Goal: Task Accomplishment & Management: Manage account settings

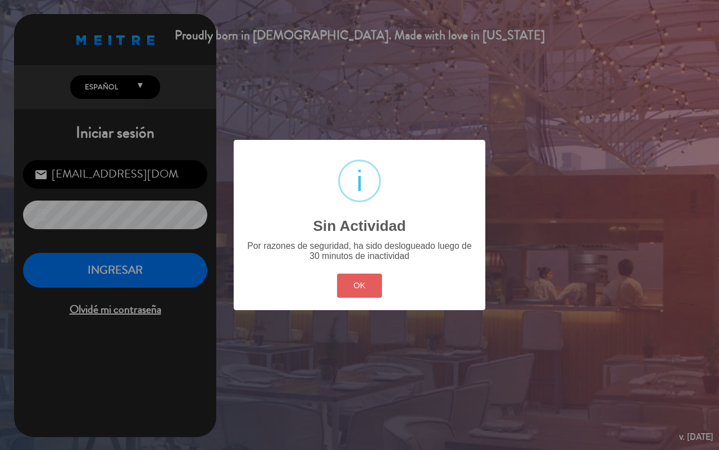
click at [347, 280] on button "OK" at bounding box center [360, 286] width 46 height 24
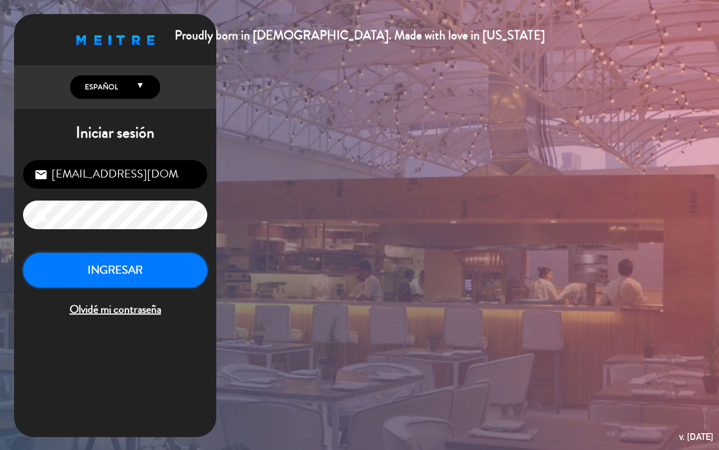
click at [152, 260] on button "INGRESAR" at bounding box center [115, 270] width 184 height 35
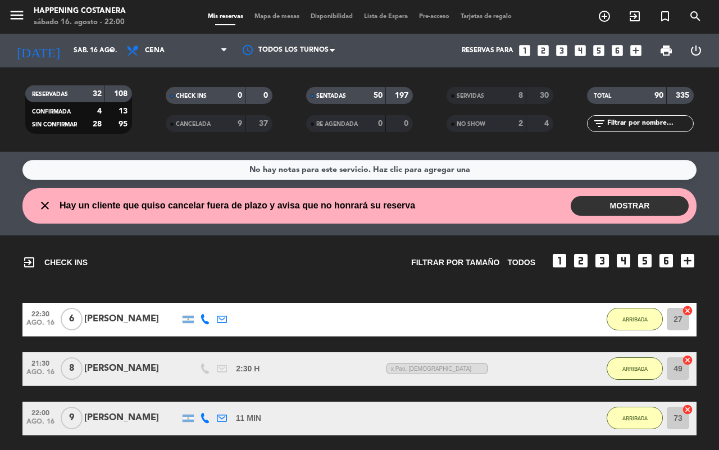
click at [656, 206] on button "MOSTRAR" at bounding box center [630, 206] width 118 height 20
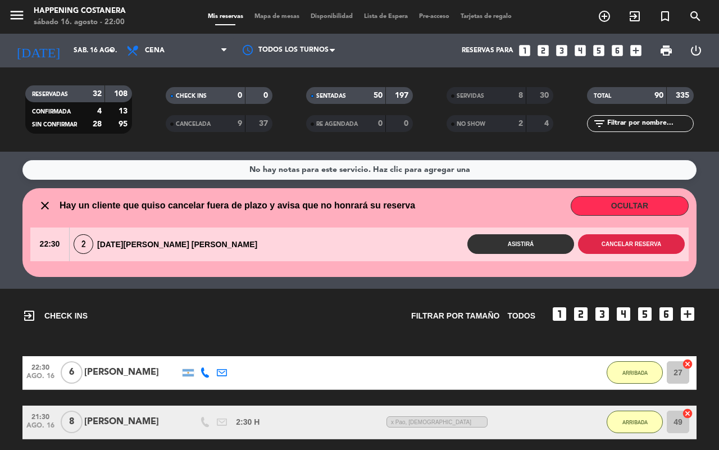
click at [616, 245] on button "Cancelar reserva" at bounding box center [631, 244] width 107 height 20
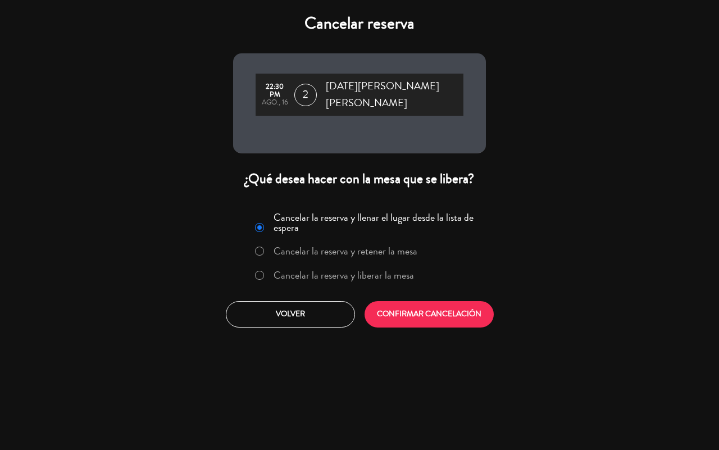
click at [383, 270] on label "Cancelar la reserva y liberar la mesa" at bounding box center [344, 275] width 140 height 10
click at [414, 301] on button "CONFIRMAR CANCELACIÓN" at bounding box center [429, 314] width 129 height 26
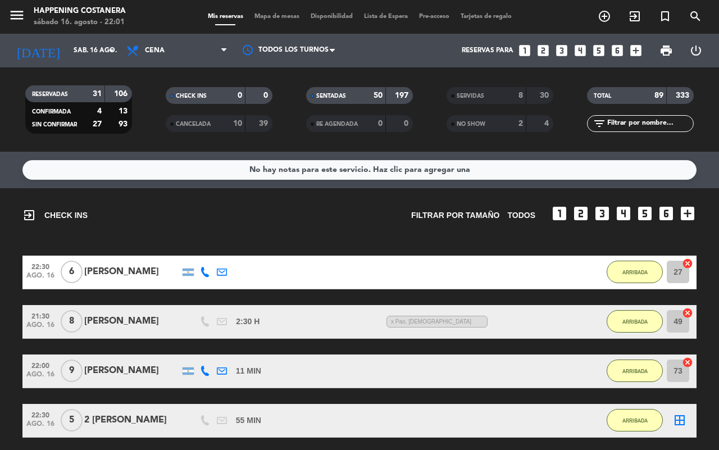
click at [283, 18] on span "Mapa de mesas" at bounding box center [277, 16] width 56 height 6
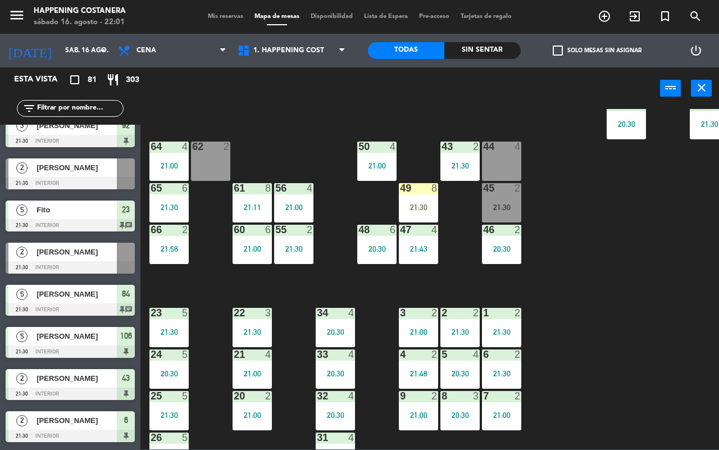
scroll to position [307, 0]
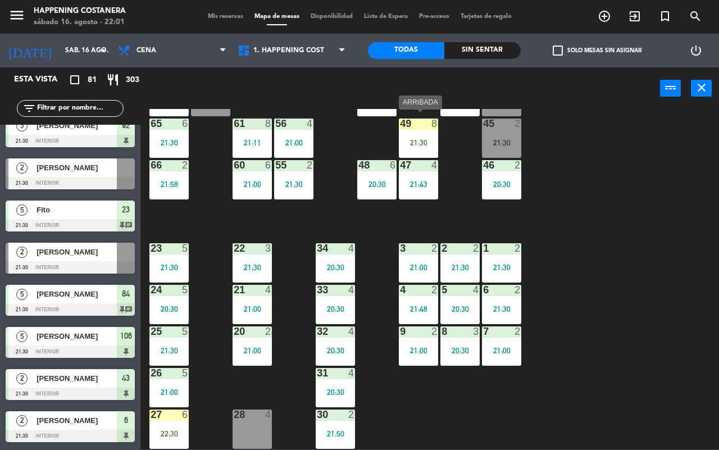
click at [417, 139] on div "21:30" at bounding box center [418, 143] width 39 height 8
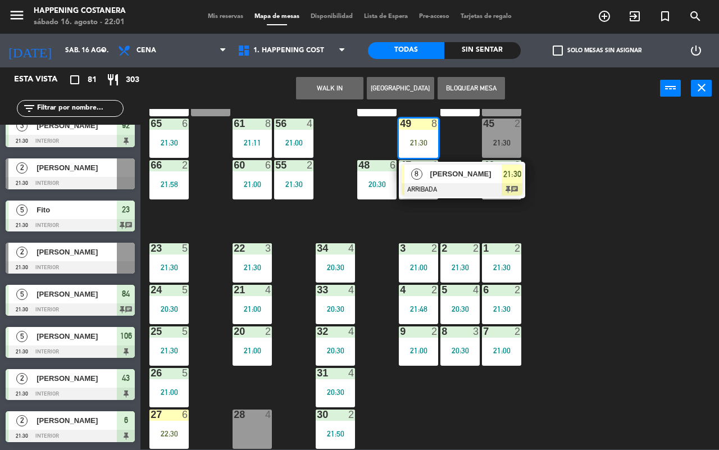
click at [584, 169] on div "69 2 122 6 121 6 120 6 14 4 CAVA 16 22:00 101 4 21:00 94 2 21:59 70 2 22:00 123…" at bounding box center [433, 279] width 571 height 340
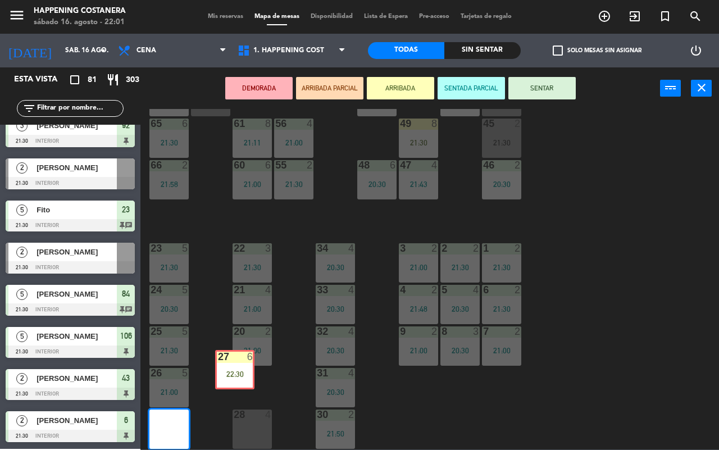
click at [224, 377] on div "69 2 122 6 121 6 120 6 14 4 CAVA 16 22:00 101 4 21:00 94 2 21:59 70 2 22:00 123…" at bounding box center [433, 279] width 571 height 340
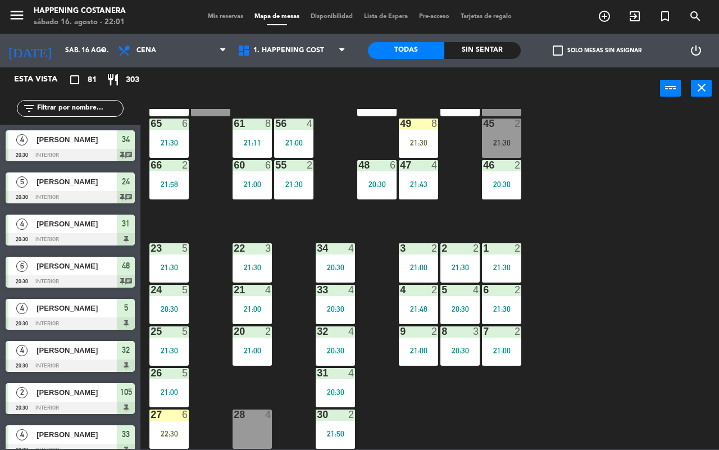
scroll to position [610, 0]
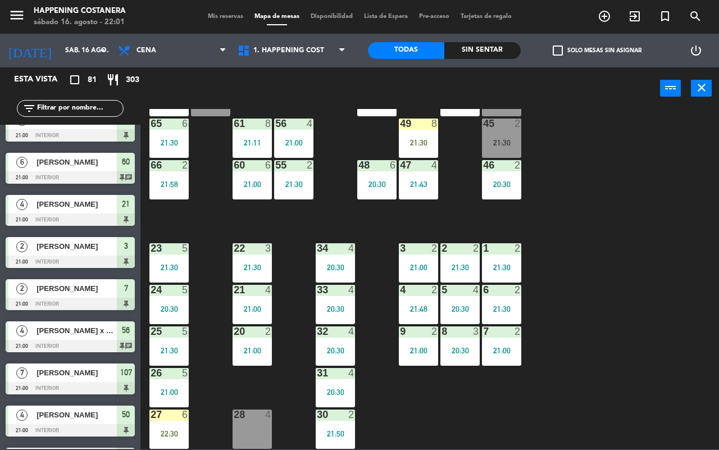
click at [618, 274] on div "69 2 122 6 121 6 120 6 14 4 CAVA 16 22:00 101 4 21:00 94 2 21:59 70 2 22:00 123…" at bounding box center [433, 279] width 571 height 340
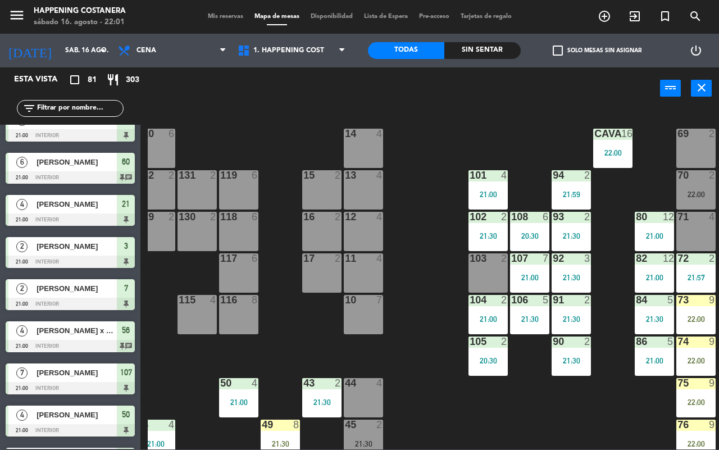
scroll to position [0, 136]
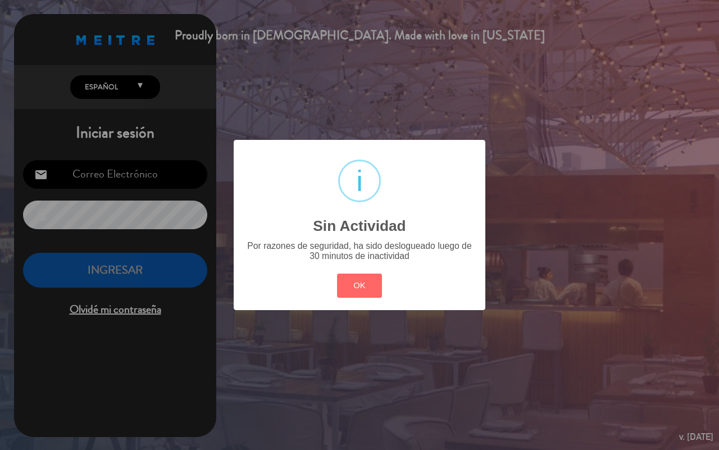
type input "[EMAIL_ADDRESS][DOMAIN_NAME]"
